Goal: Task Accomplishment & Management: Use online tool/utility

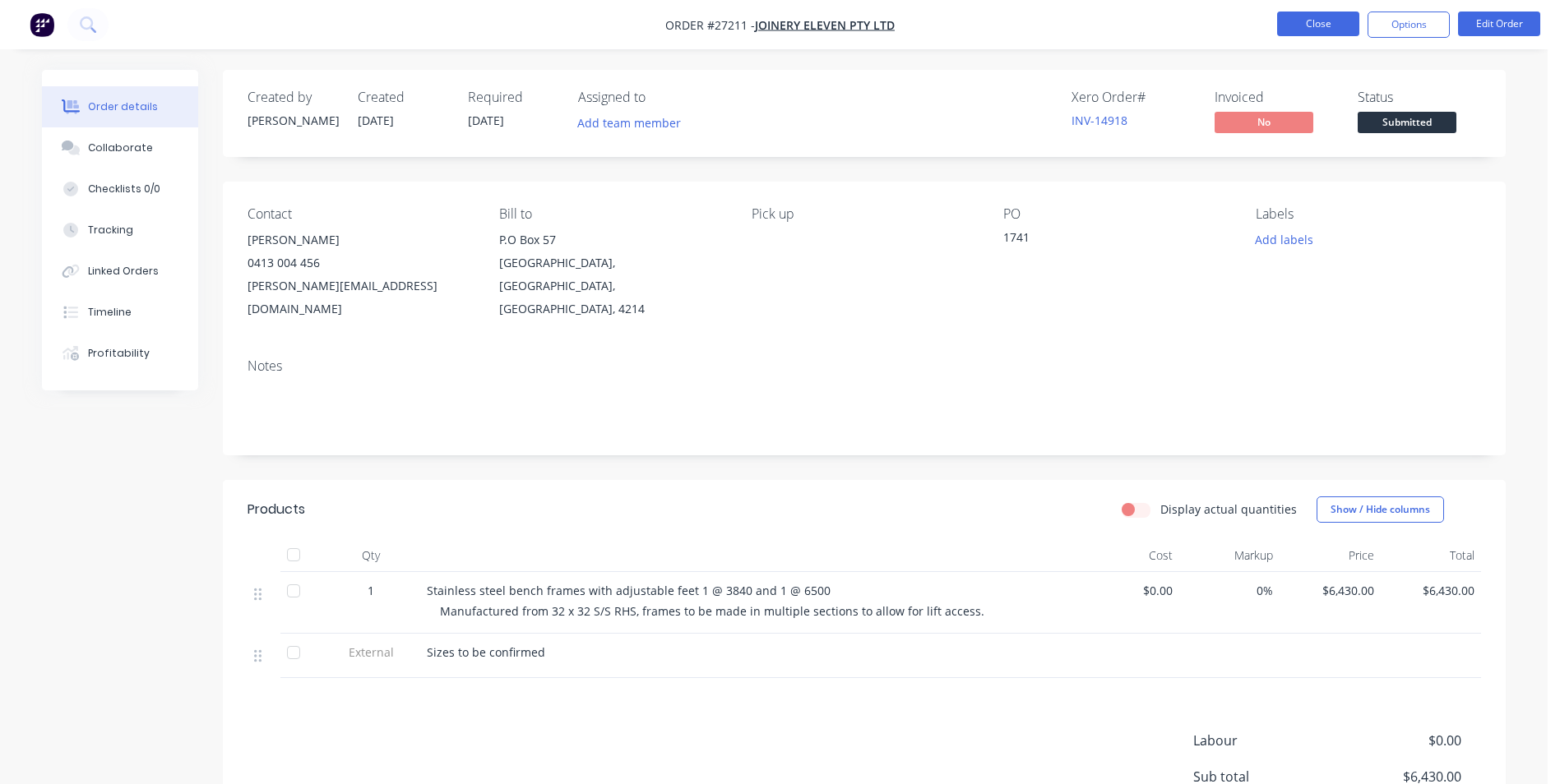
click at [1338, 20] on button "Close" at bounding box center [1318, 23] width 82 height 25
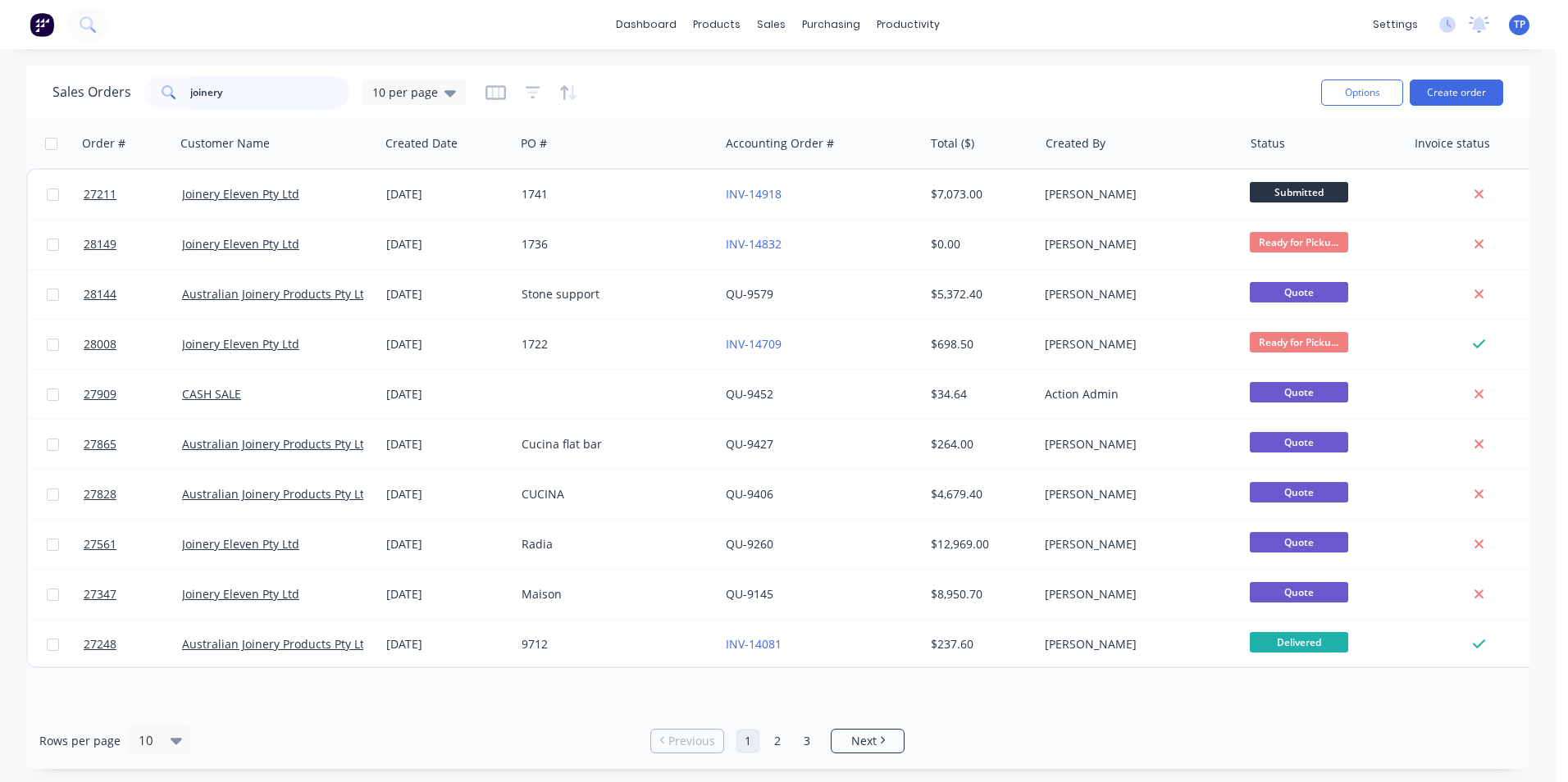
click at [270, 88] on input "joinery" at bounding box center [270, 93] width 160 height 33
type input "j"
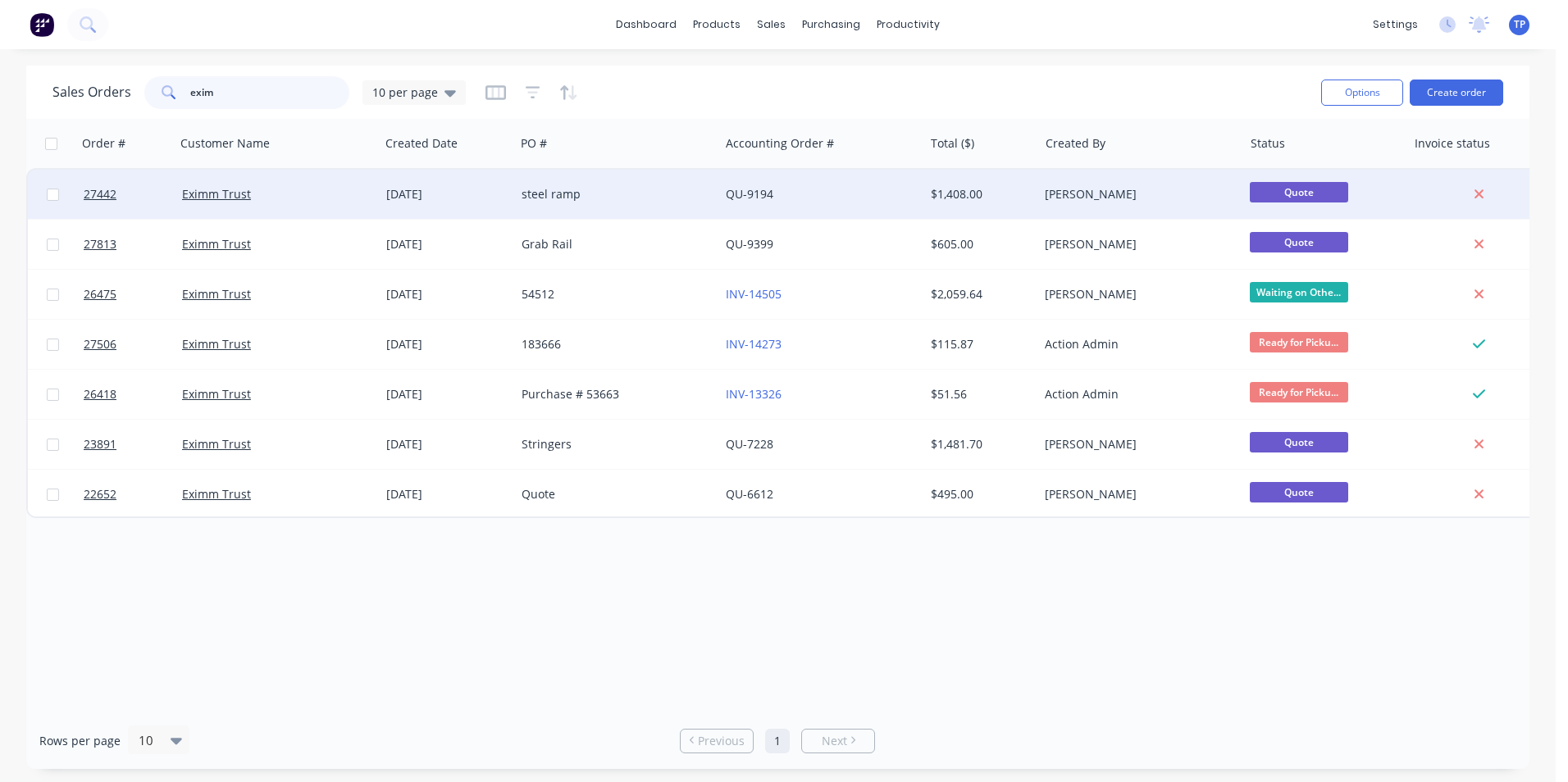
type input "exim"
click at [637, 201] on div "steel ramp" at bounding box center [613, 193] width 182 height 16
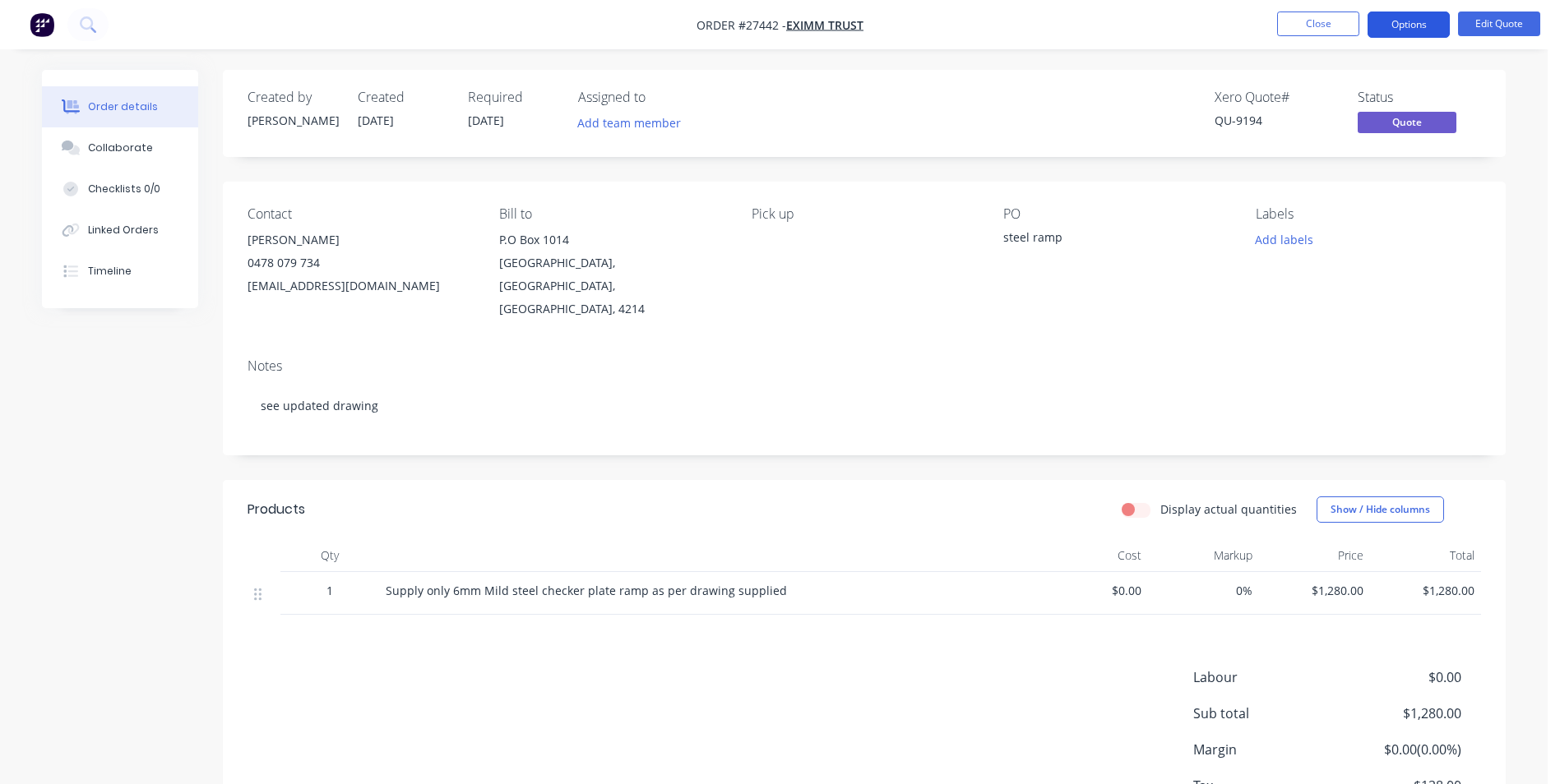
click at [1434, 31] on button "Options" at bounding box center [1409, 24] width 82 height 26
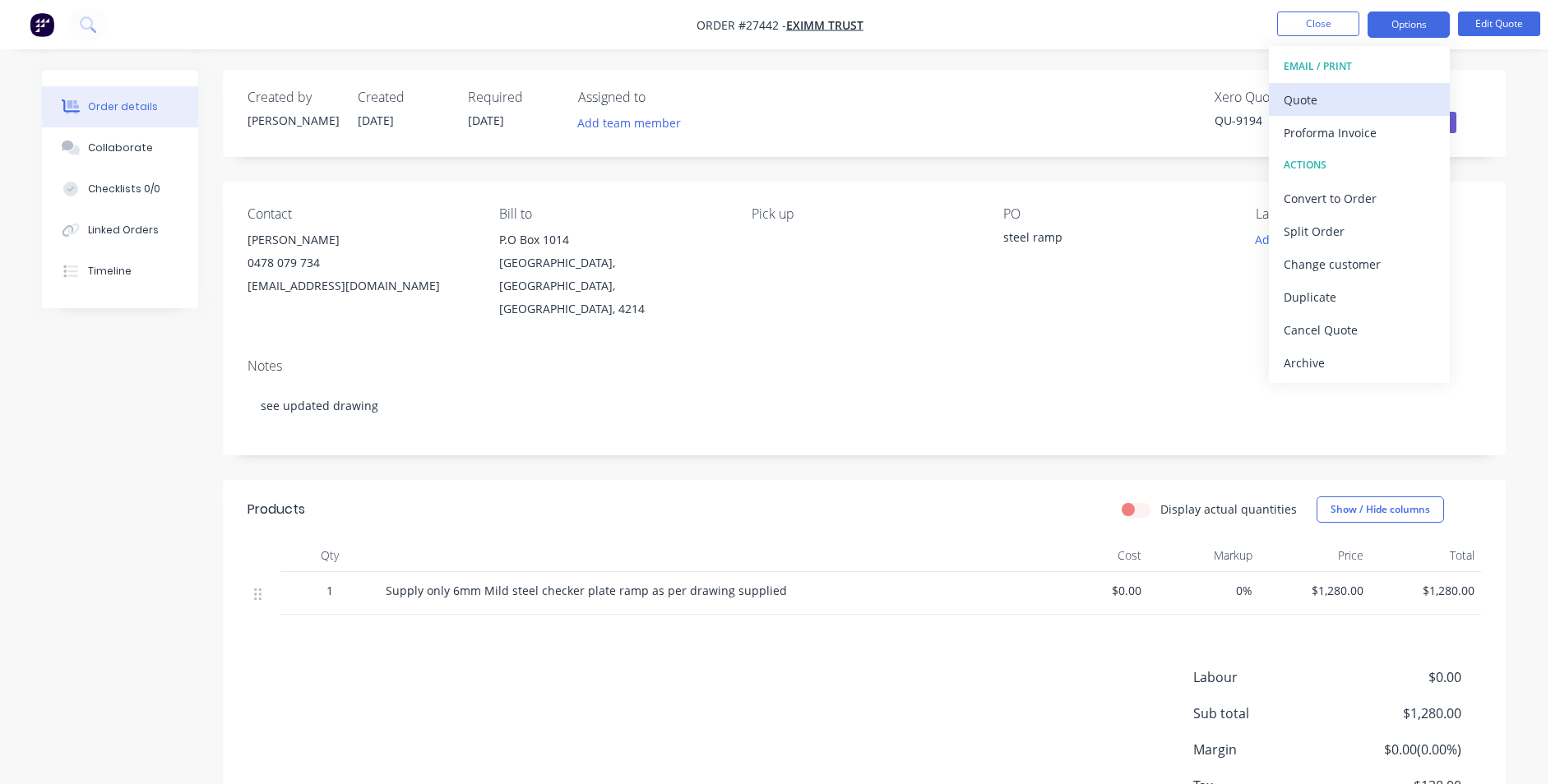
click at [1317, 101] on div "Quote" at bounding box center [1359, 100] width 151 height 24
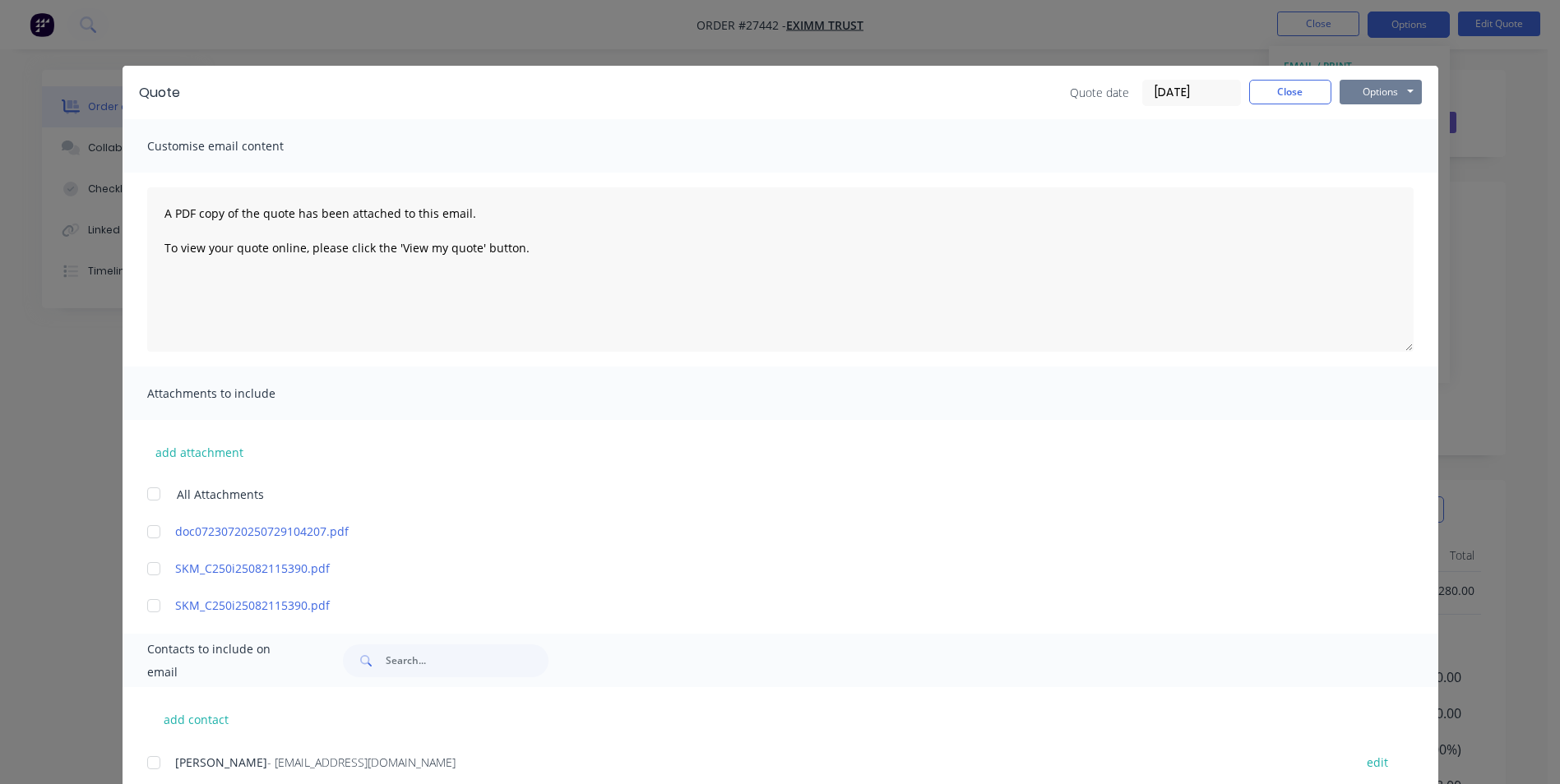
click at [1367, 92] on button "Options" at bounding box center [1381, 91] width 82 height 25
click at [1366, 148] on button "Print" at bounding box center [1392, 149] width 105 height 27
